Goal: Information Seeking & Learning: Learn about a topic

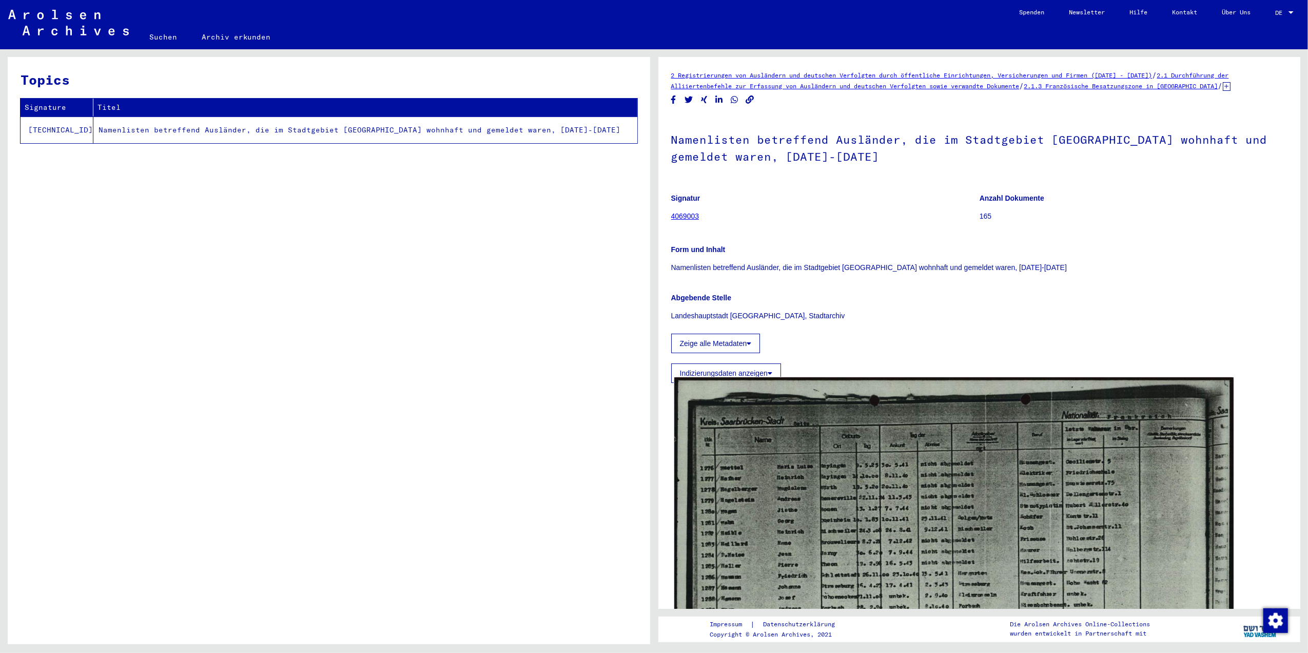
click at [906, 496] on img at bounding box center [953, 576] width 559 height 398
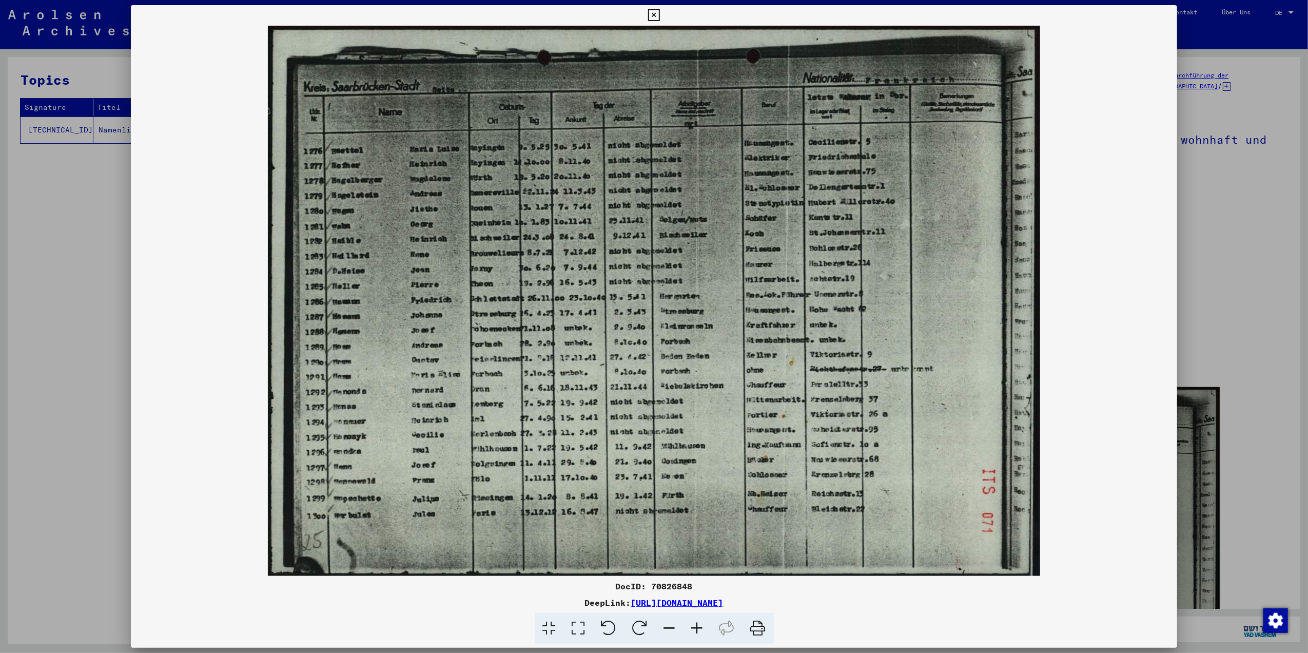
click at [576, 626] on icon at bounding box center [578, 627] width 29 height 31
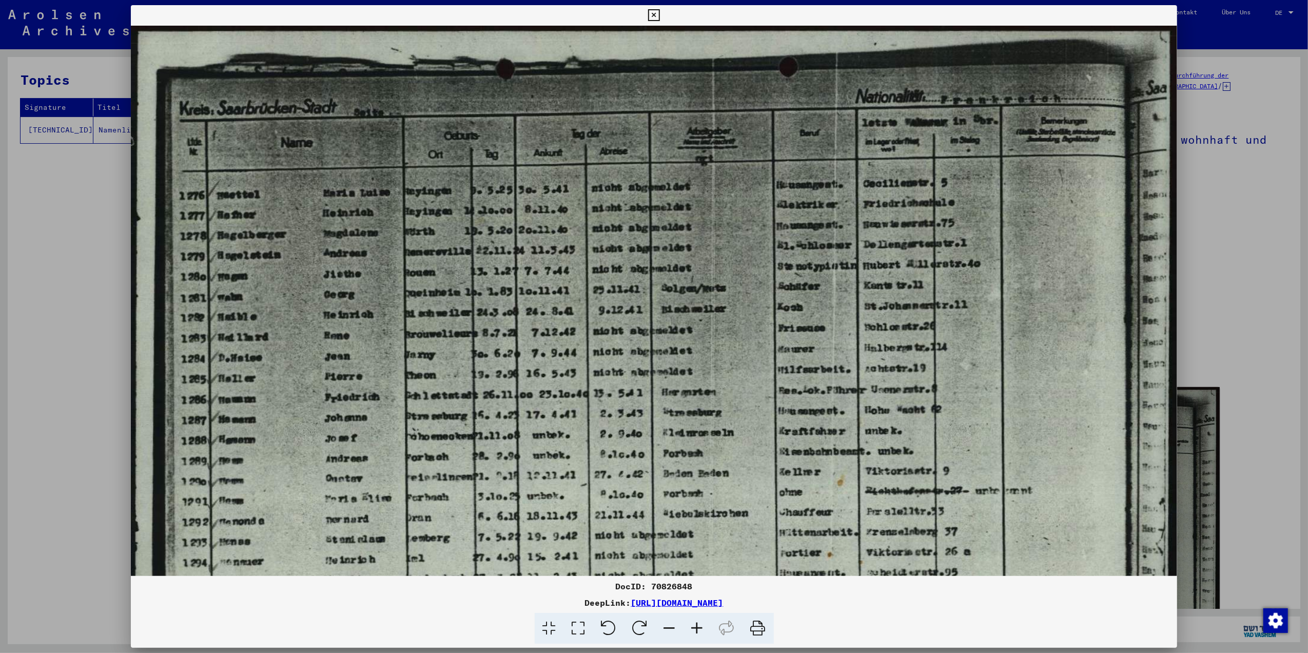
click at [692, 624] on icon at bounding box center [697, 627] width 28 height 31
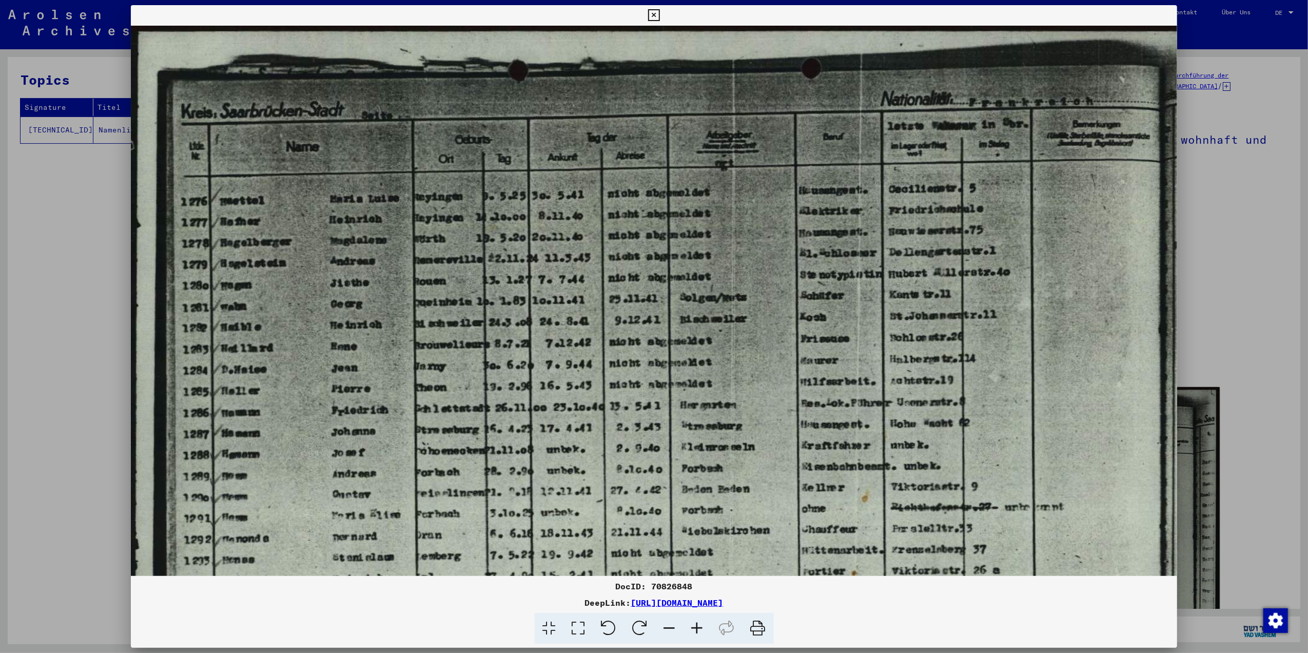
click at [692, 624] on icon at bounding box center [697, 627] width 28 height 31
click at [700, 630] on icon at bounding box center [697, 627] width 28 height 31
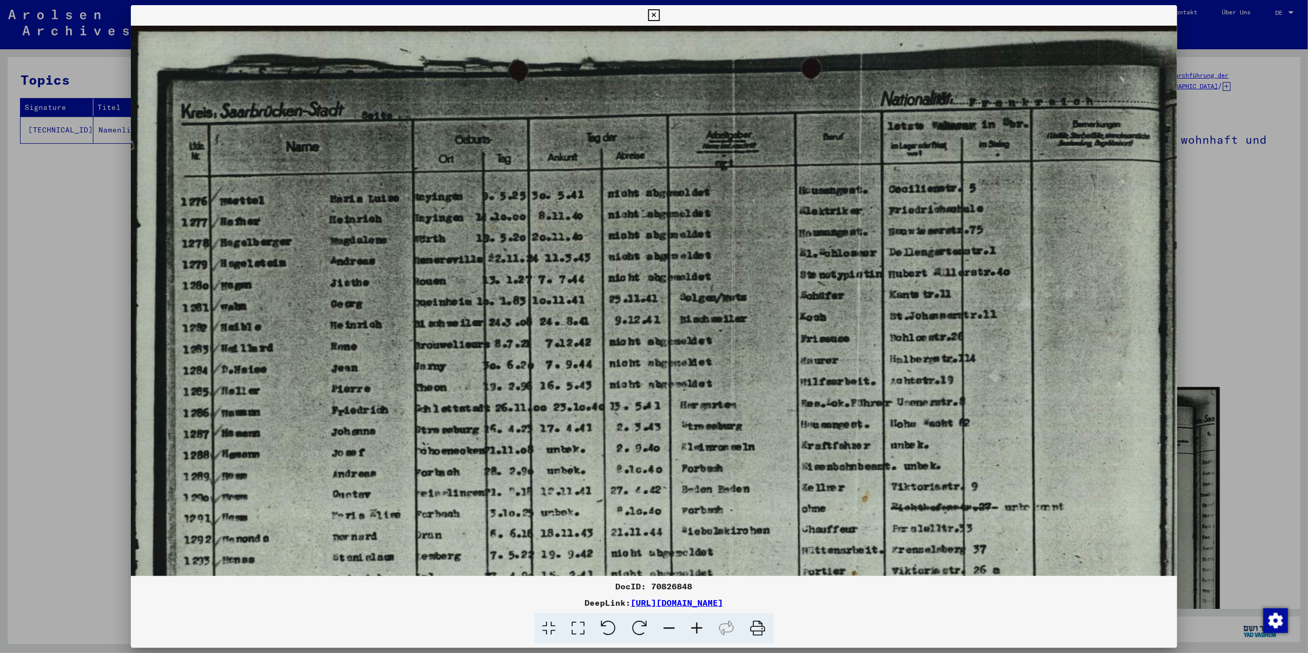
drag, startPoint x: 700, startPoint y: 629, endPoint x: 701, endPoint y: 624, distance: 5.2
click at [701, 624] on icon at bounding box center [697, 627] width 28 height 31
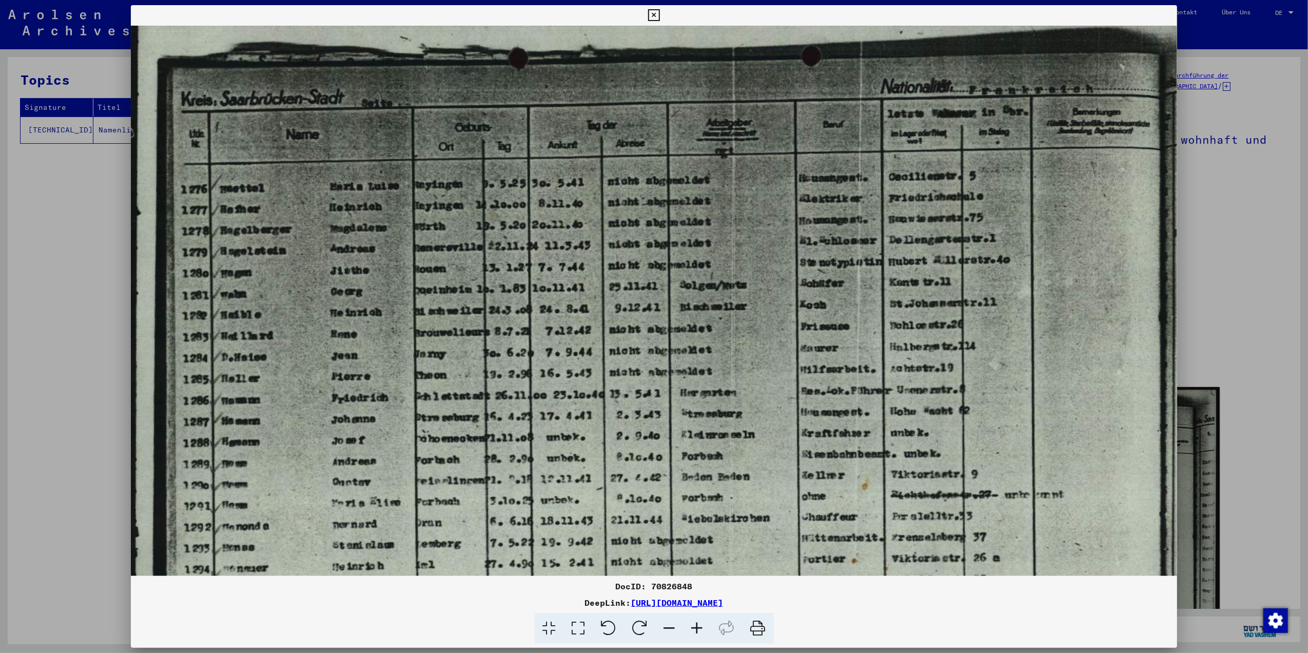
scroll to position [11, 0]
drag, startPoint x: 523, startPoint y: 485, endPoint x: 543, endPoint y: 475, distance: 21.8
click at [543, 475] on img at bounding box center [672, 399] width 1082 height 771
